Goal: Task Accomplishment & Management: Manage account settings

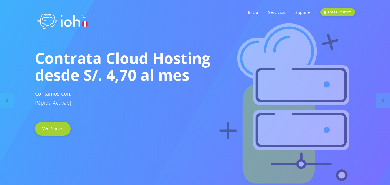
click at [345, 10] on div "PORTAL CLIENTE" at bounding box center [337, 12] width 35 height 8
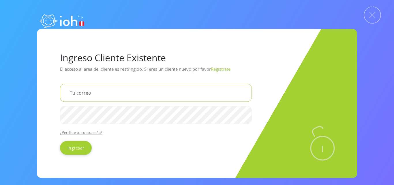
click at [119, 92] on input "email" at bounding box center [156, 93] width 192 height 18
type input "[EMAIL_ADDRESS][DOMAIN_NAME]"
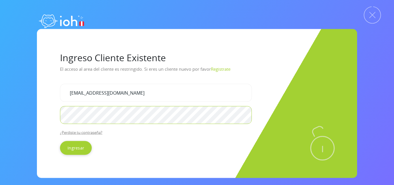
click at [60, 141] on input "Ingresar" at bounding box center [76, 148] width 32 height 14
